Goal: Task Accomplishment & Management: Use online tool/utility

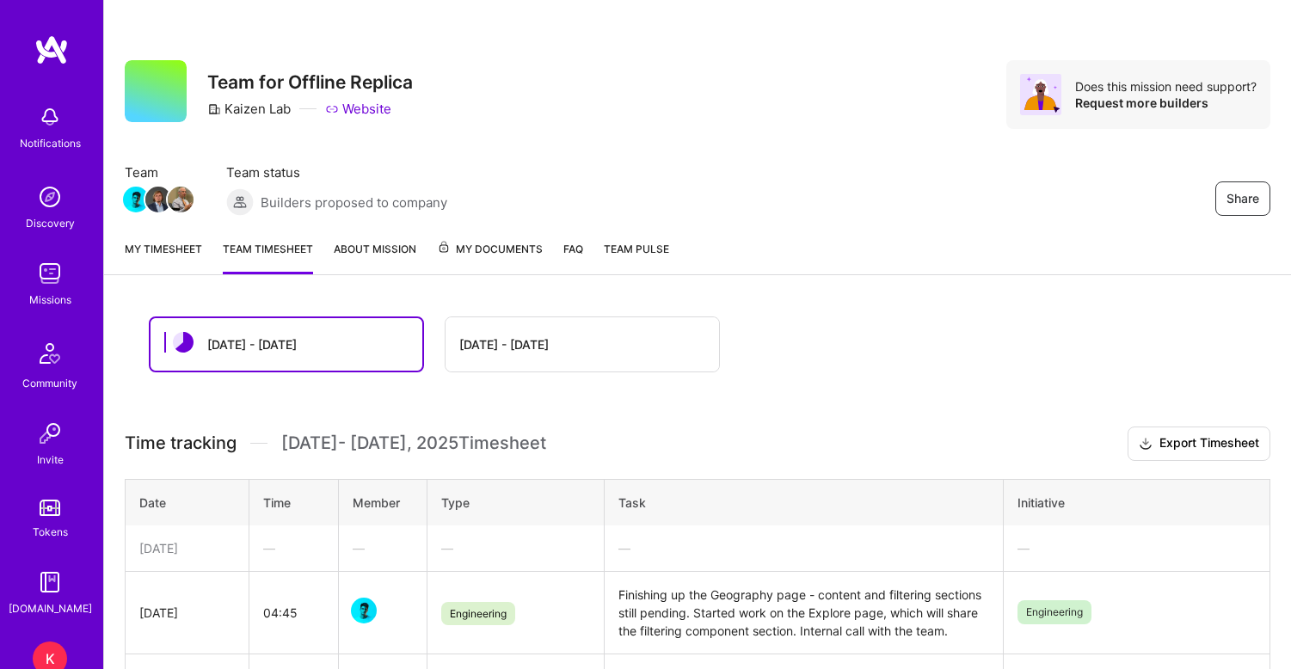
scroll to position [199, 0]
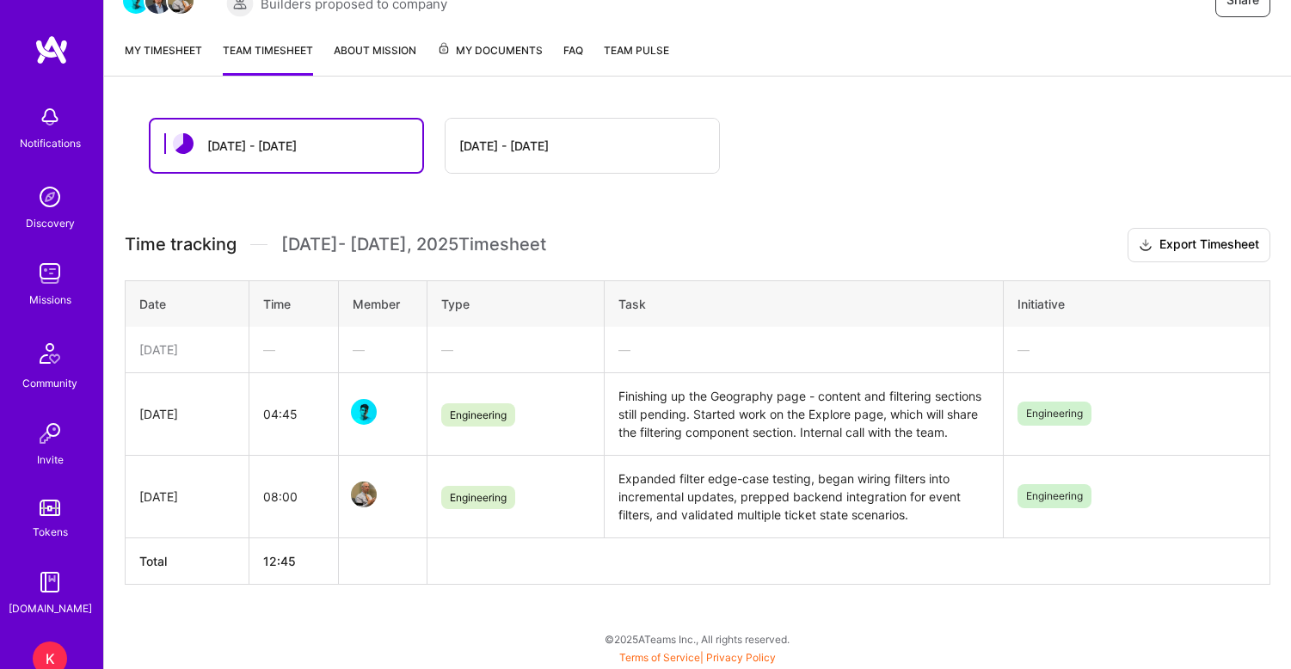
scroll to position [199, 0]
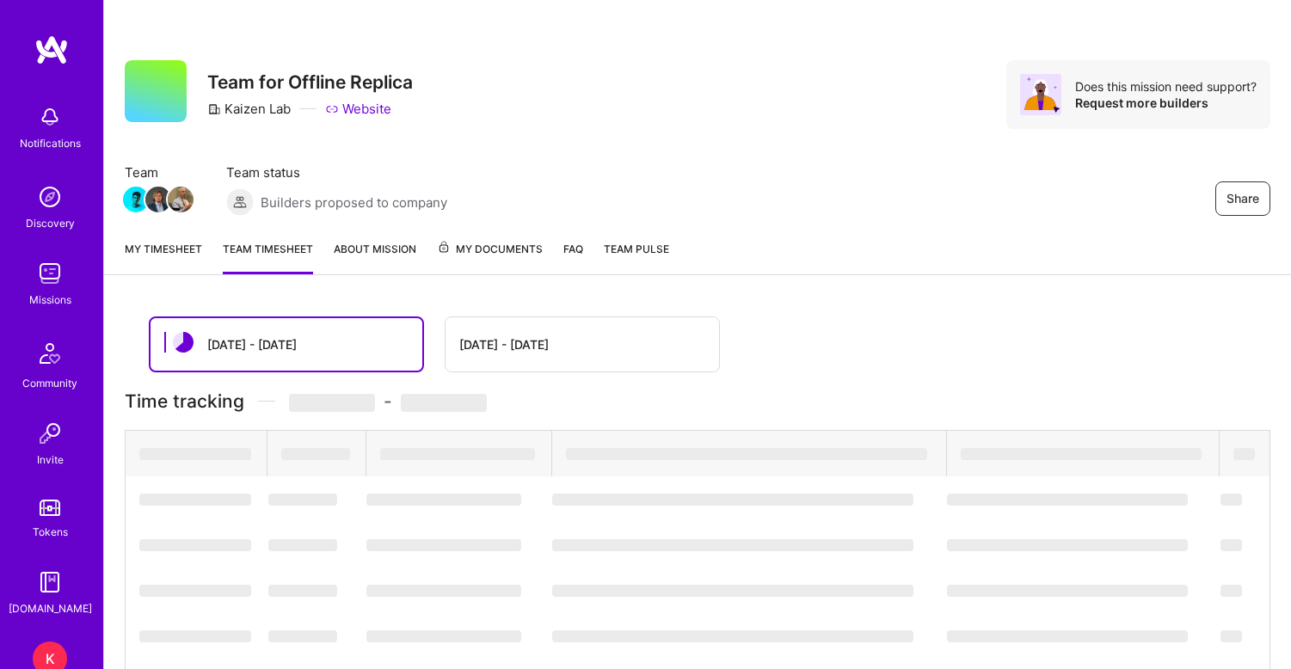
scroll to position [199, 0]
